Goal: Find specific page/section: Find specific page/section

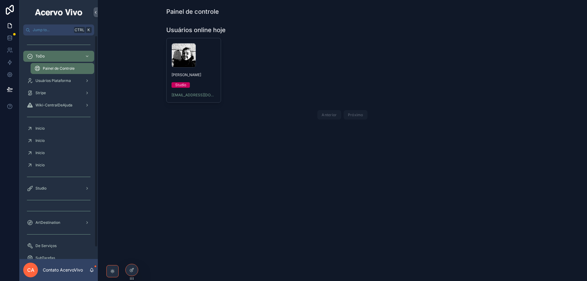
click at [58, 81] on span "Usuários Plataforma" at bounding box center [52, 80] width 35 height 5
